Goal: Task Accomplishment & Management: Complete application form

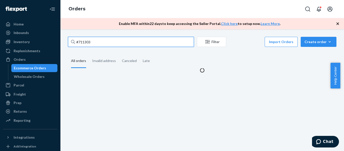
drag, startPoint x: 76, startPoint y: 40, endPoint x: 71, endPoint y: 39, distance: 5.5
click at [71, 39] on input "#711303" at bounding box center [131, 42] width 126 height 10
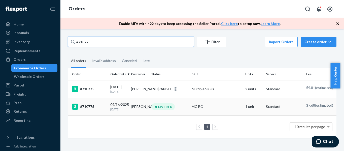
type input "#710775"
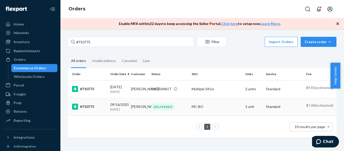
click at [87, 110] on div "#710775" at bounding box center [89, 107] width 34 height 6
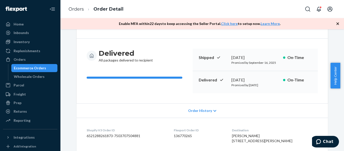
scroll to position [9, 0]
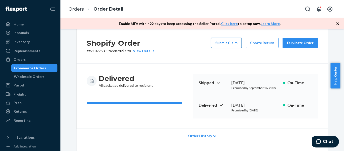
click at [220, 42] on button "Submit Claim" at bounding box center [226, 43] width 31 height 10
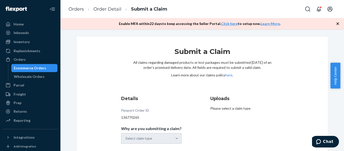
click at [163, 138] on div "Select claim type" at bounding box center [151, 138] width 61 height 11
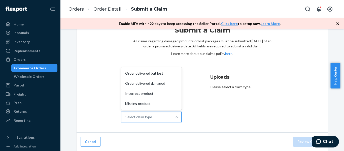
click at [168, 115] on div "Select claim type" at bounding box center [147, 117] width 51 height 10
click at [126, 115] on input "Why are you submitting a claim? option Order delivered but lost focused, 1 of 4…" at bounding box center [126, 116] width 1 height 5
click at [153, 81] on div "Order delivered damaged" at bounding box center [151, 83] width 59 height 10
click at [126, 114] on input "Why are you submitting a claim? option Order delivered damaged focused, 2 of 4.…" at bounding box center [126, 116] width 1 height 5
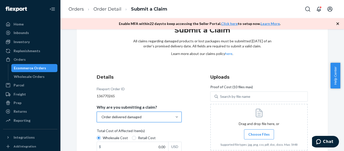
scroll to position [97, 0]
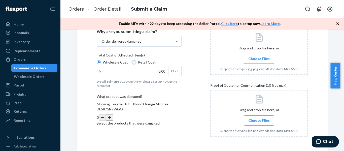
click at [132, 63] on input "Retail Cost" at bounding box center [134, 62] width 4 height 4
radio input "true"
radio input "false"
drag, startPoint x: 152, startPoint y: 72, endPoint x: 172, endPoint y: 72, distance: 20.9
click at [172, 72] on div "$ 0.00 USD" at bounding box center [139, 71] width 85 height 10
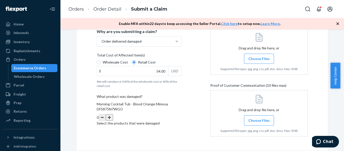
click at [113, 114] on button "button" at bounding box center [109, 117] width 7 height 7
click at [164, 41] on div "Order delivered damaged" at bounding box center [134, 41] width 75 height 10
click at [102, 41] on input "Why are you submitting a claim? Order delivered damaged" at bounding box center [101, 41] width 1 height 5
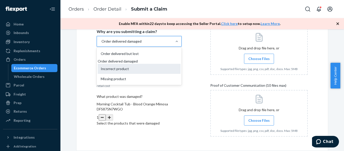
click at [117, 74] on div "Incorrect product" at bounding box center [139, 69] width 83 height 10
click at [102, 44] on input "Why are you submitting a claim? option Order delivered damaged, selected. optio…" at bounding box center [101, 41] width 1 height 5
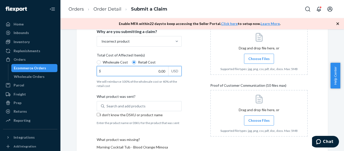
drag, startPoint x: 156, startPoint y: 72, endPoint x: 185, endPoint y: 77, distance: 29.6
click at [185, 77] on div "Details Flexport Order ID 136770265 Why are you submitting a claim? Incorrect p…" at bounding box center [146, 84] width 98 height 179
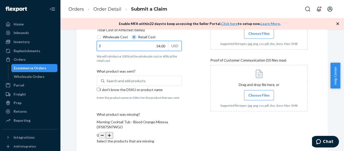
type input "54.00"
click at [98, 89] on input "I don't know the DSKU or product name" at bounding box center [98, 89] width 3 height 3
checkbox input "true"
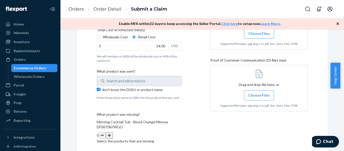
click at [113, 132] on button "button" at bounding box center [109, 135] width 7 height 7
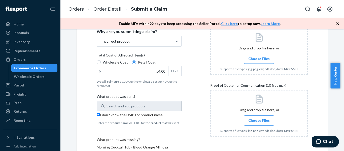
click at [255, 123] on label "Choose Files" at bounding box center [259, 120] width 30 height 10
click at [259, 123] on input "Choose Files" at bounding box center [259, 121] width 0 height 6
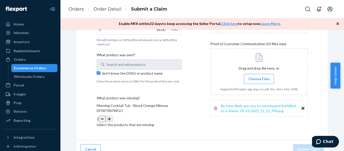
scroll to position [88, 0]
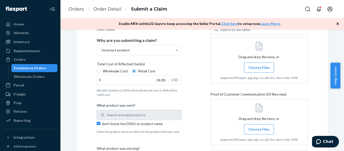
click at [257, 70] on label "Choose Files" at bounding box center [259, 68] width 30 height 10
click at [259, 70] on input "Choose Files" at bounding box center [259, 68] width 0 height 6
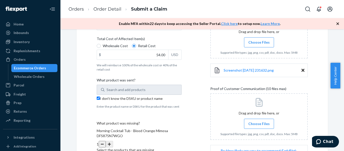
scroll to position [158, 0]
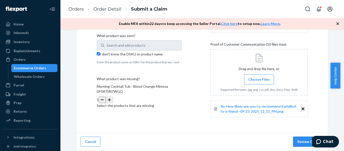
click at [306, 143] on button "Review Claim" at bounding box center [309, 142] width 31 height 10
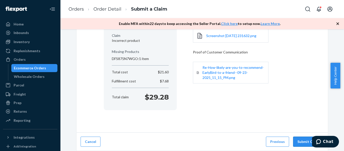
click at [306, 143] on button "Submit Claim" at bounding box center [309, 142] width 31 height 10
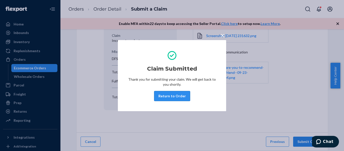
click at [181, 95] on button "Return to Order" at bounding box center [172, 96] width 36 height 10
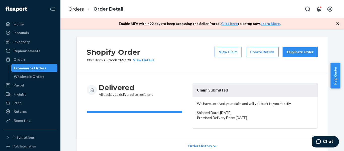
scroll to position [50, 0]
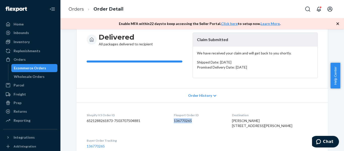
drag, startPoint x: 177, startPoint y: 120, endPoint x: 222, endPoint y: 126, distance: 44.8
click at [222, 126] on div "Flexport Order ID 136770265" at bounding box center [199, 121] width 50 height 17
copy dd "136770265"
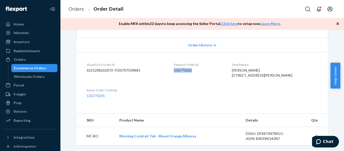
scroll to position [126, 0]
